Goal: Transaction & Acquisition: Purchase product/service

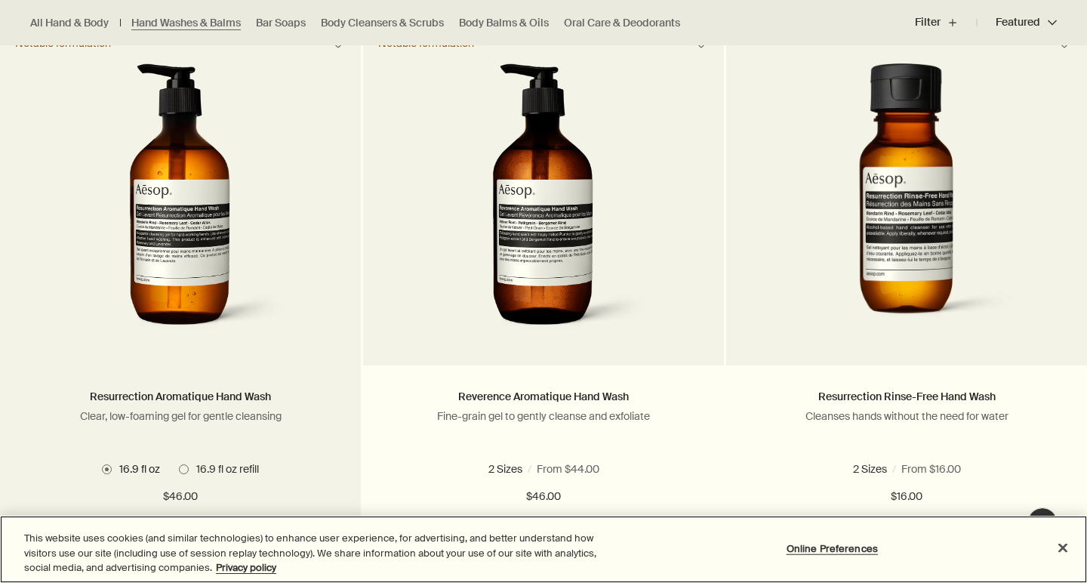
scroll to position [1012, 0]
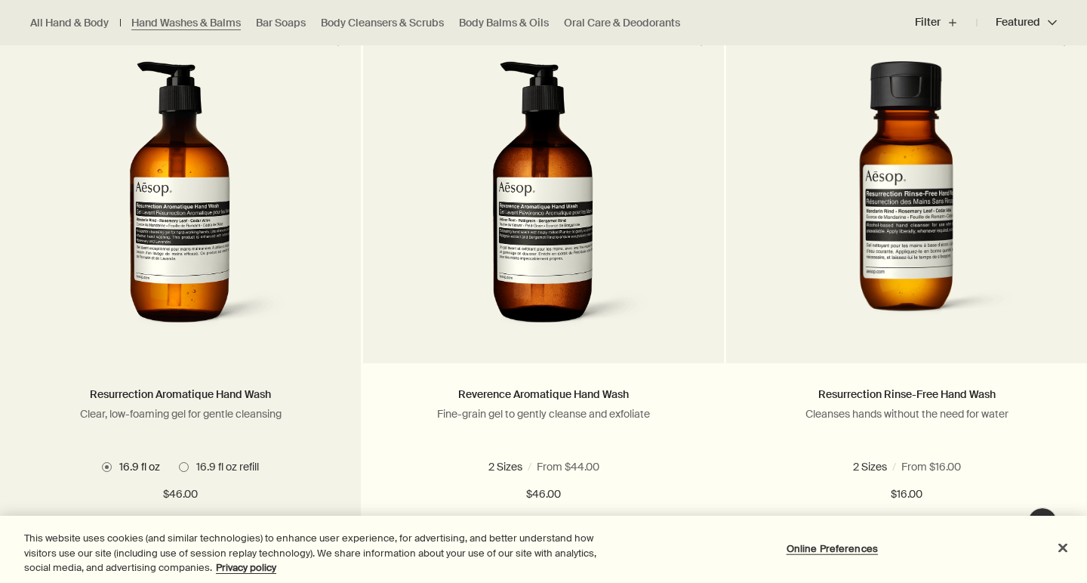
click at [229, 292] on img at bounding box center [181, 200] width 226 height 279
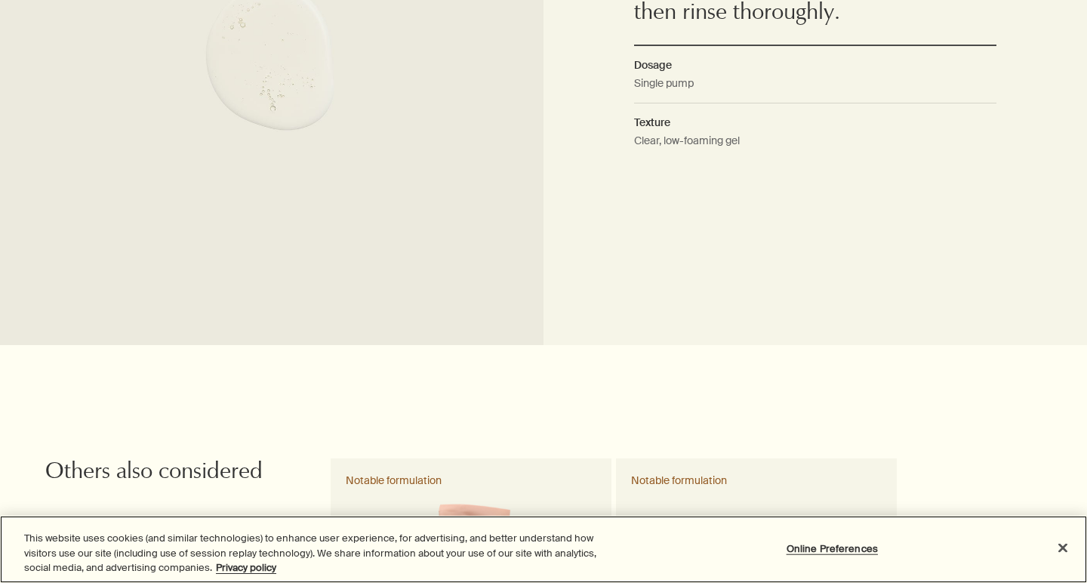
scroll to position [1791, 0]
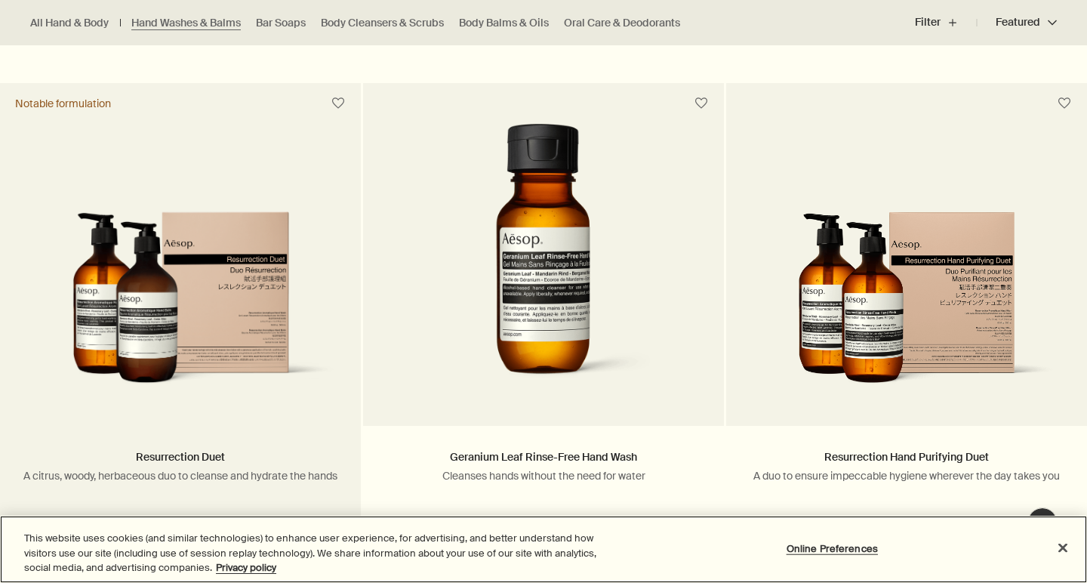
scroll to position [3141, 0]
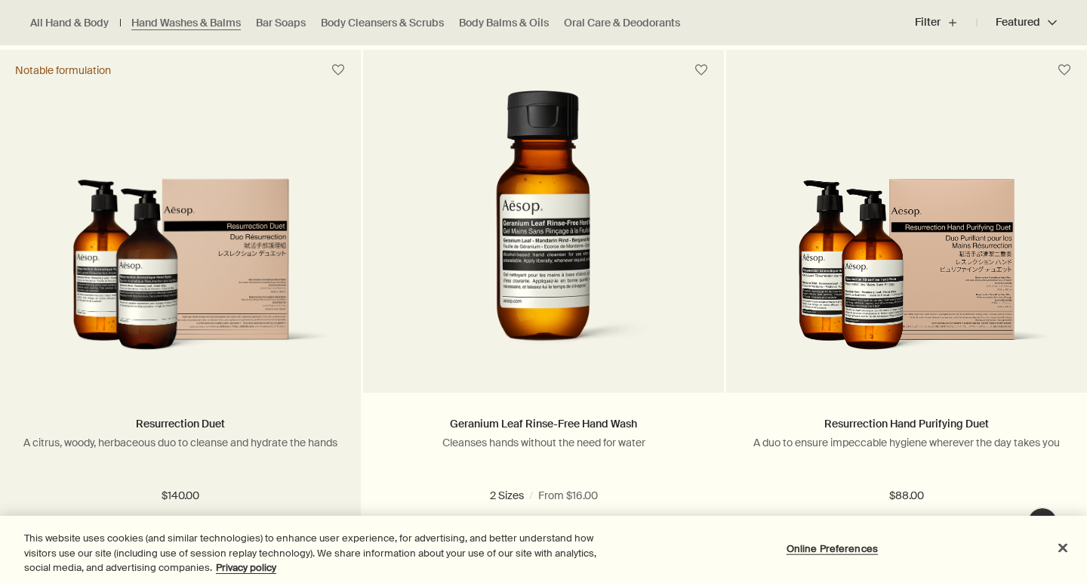
click at [208, 333] on img at bounding box center [180, 274] width 315 height 192
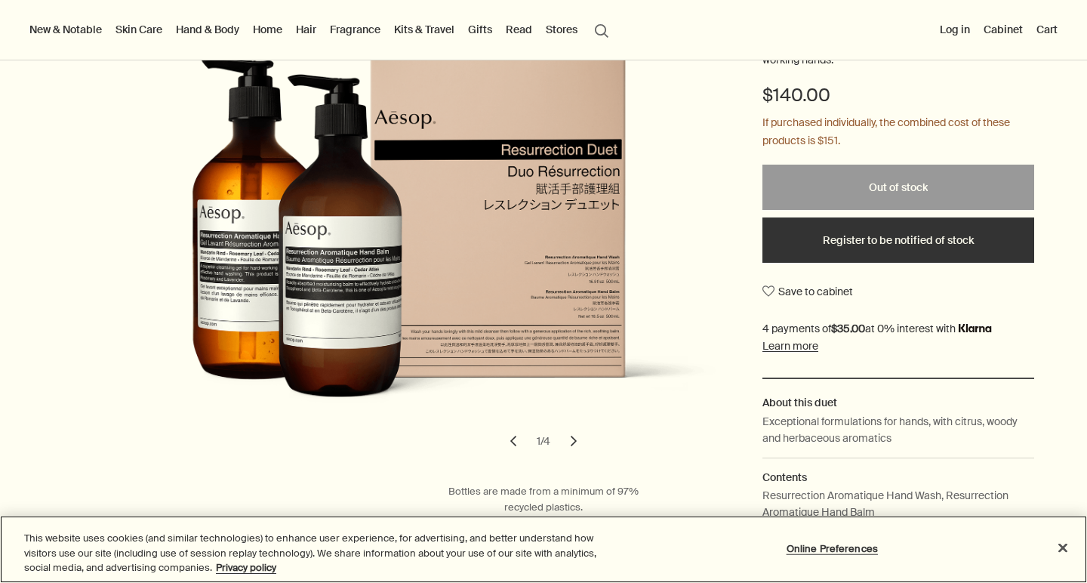
scroll to position [245, 0]
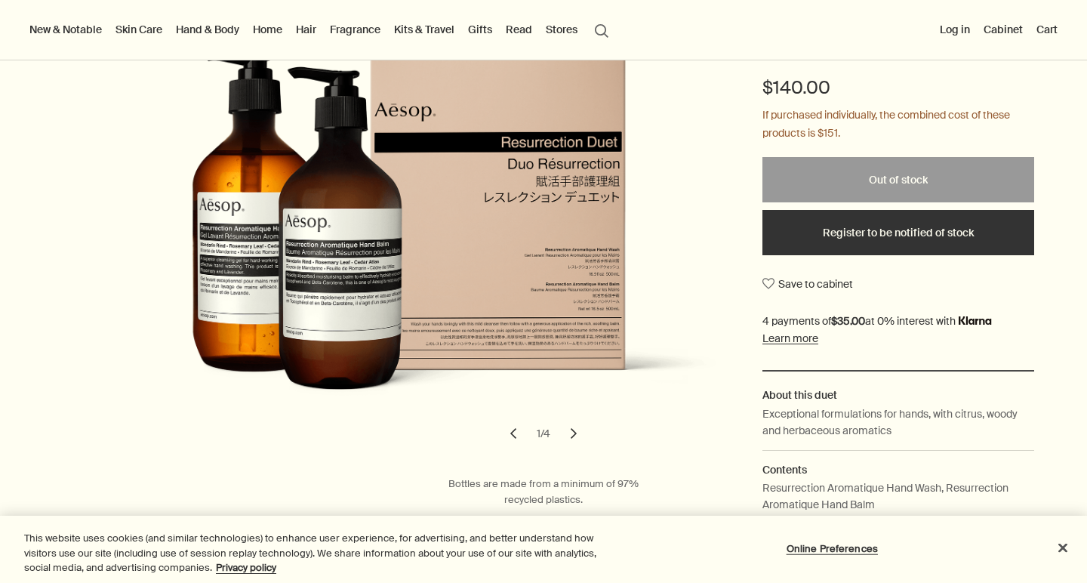
click at [578, 443] on button "chevron" at bounding box center [573, 433] width 33 height 33
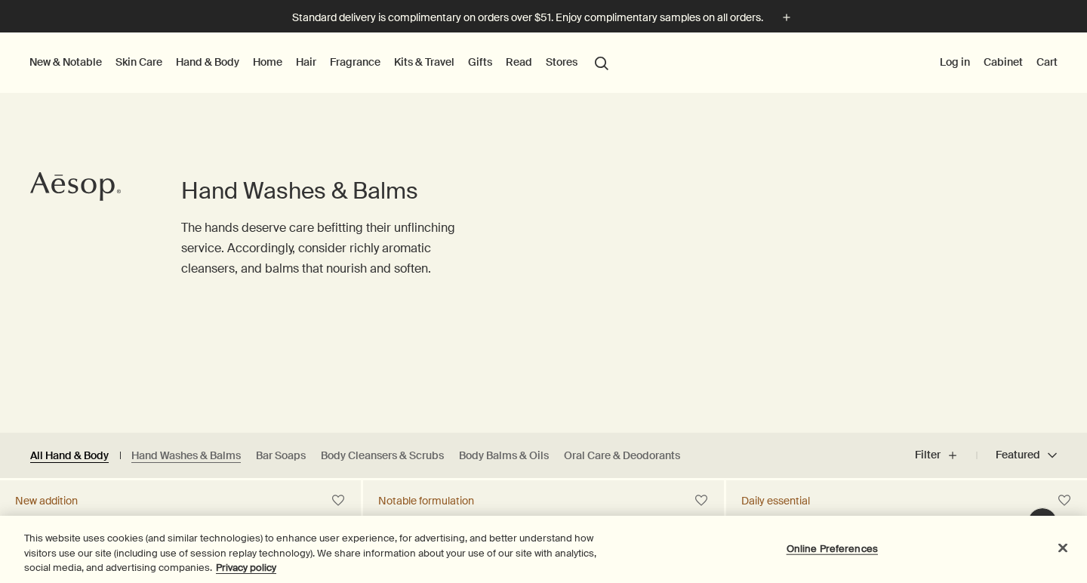
click at [61, 448] on link "All Hand & Body" at bounding box center [69, 455] width 78 height 14
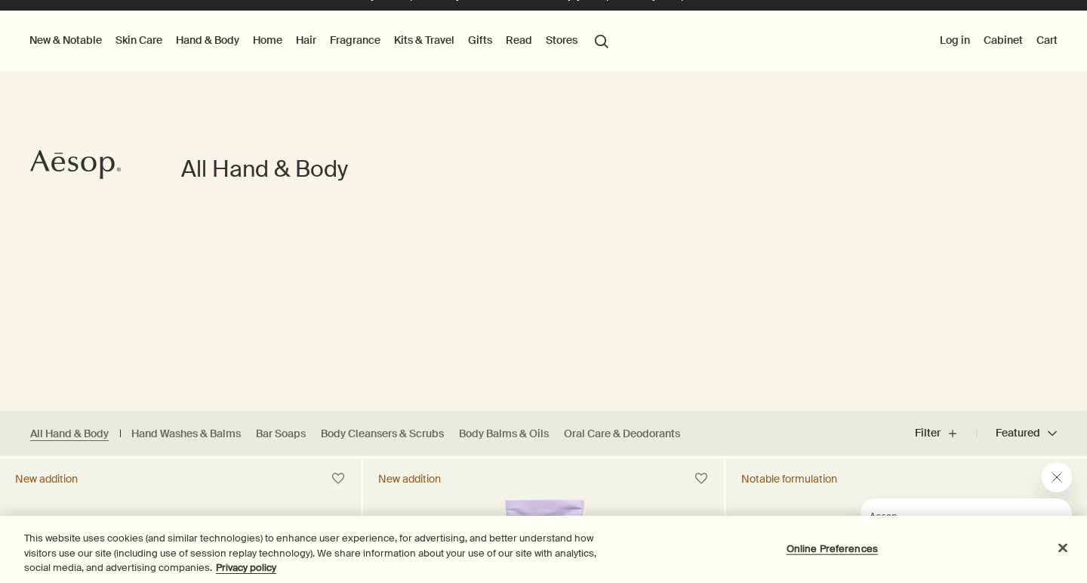
scroll to position [38, 0]
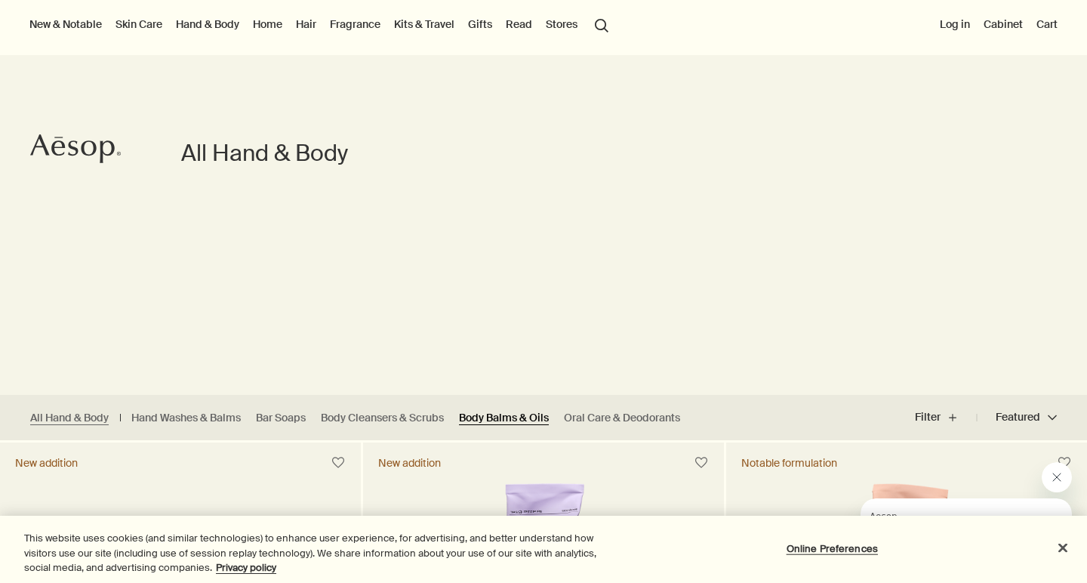
click at [511, 411] on link "Body Balms & Oils" at bounding box center [504, 418] width 90 height 14
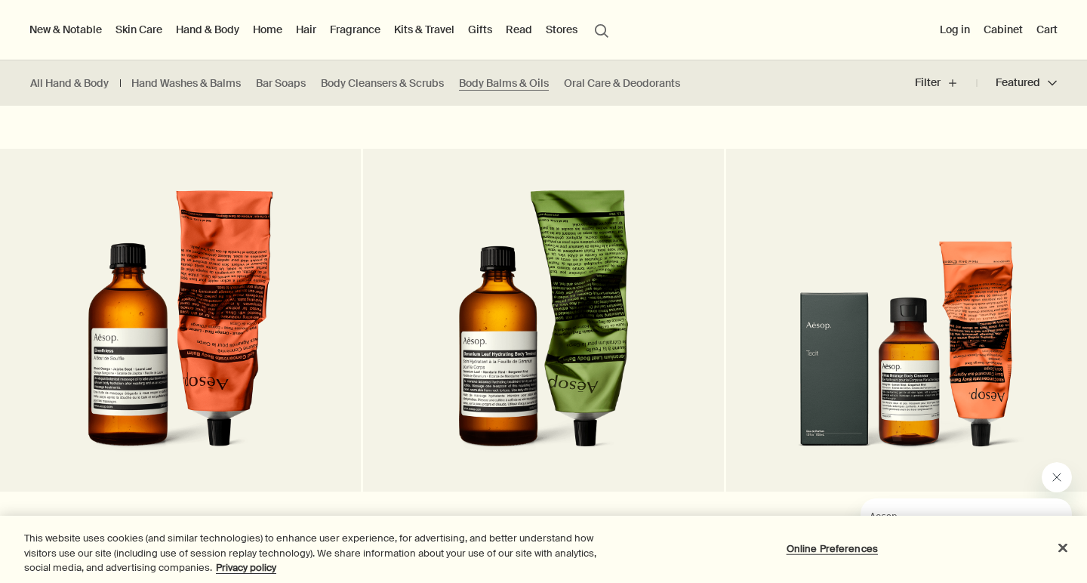
scroll to position [1992, 0]
